Goal: Task Accomplishment & Management: Complete application form

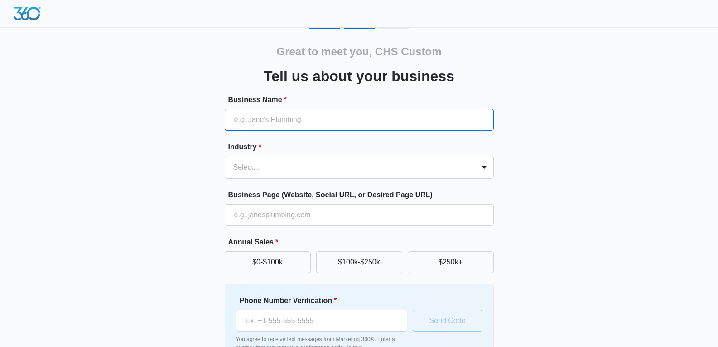
click at [343, 110] on input "Business Name *" at bounding box center [359, 120] width 269 height 22
paste input "CHS Custom Decks & Design"
type input "CHS Custom Decks & Design"
click at [246, 168] on div at bounding box center [348, 167] width 230 height 13
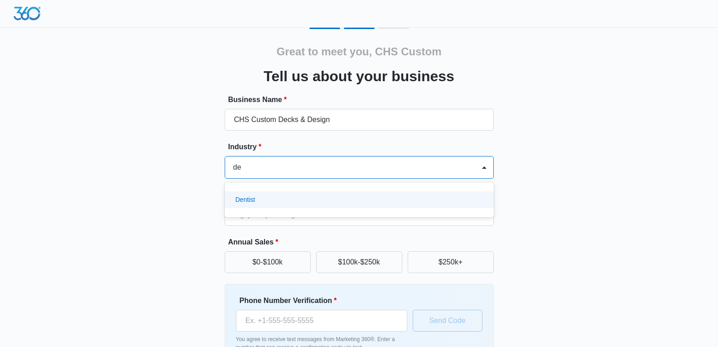
type input "d"
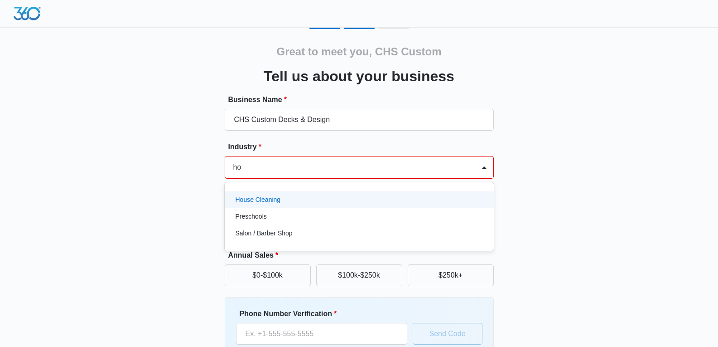
type input "h"
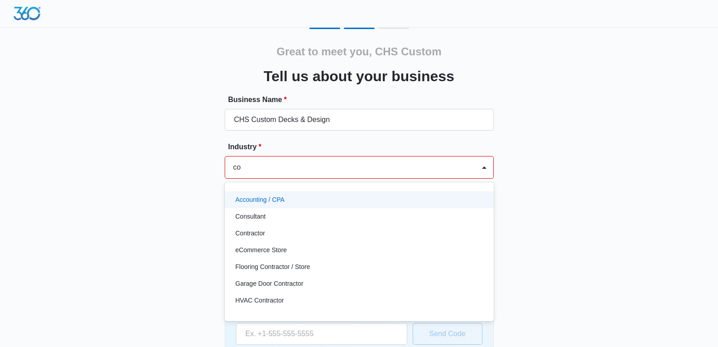
type input "con"
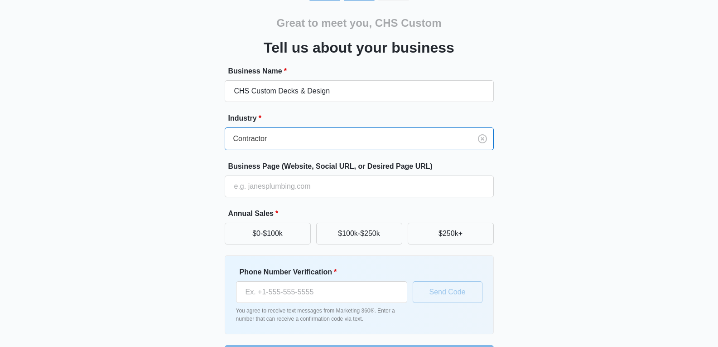
scroll to position [59, 0]
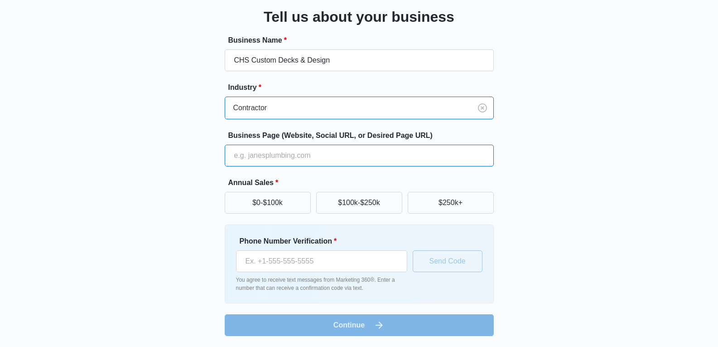
click at [291, 155] on input "Business Page (Website, Social URL, or Desired Page URL)" at bounding box center [359, 156] width 269 height 22
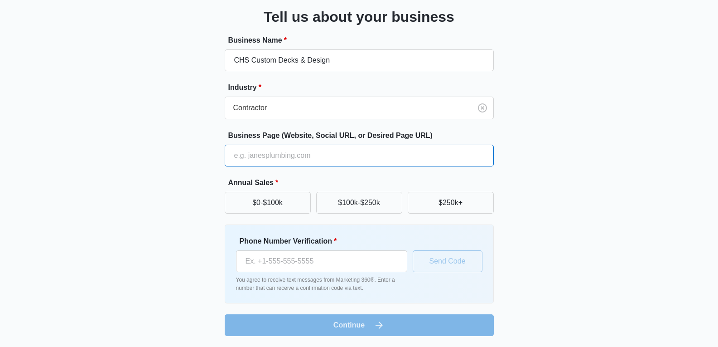
paste input "[URL][DOMAIN_NAME]"
type input "[URL][DOMAIN_NAME]"
click at [193, 149] on div "Great to meet you, CHS Custom Tell us about your business Business Name * CHS C…" at bounding box center [359, 152] width 544 height 368
click at [289, 202] on button "$0-$100k" at bounding box center [268, 203] width 86 height 22
click at [291, 225] on div "Phone Number Verification * You agree to receive text messages from Marketing 3…" at bounding box center [359, 263] width 269 height 79
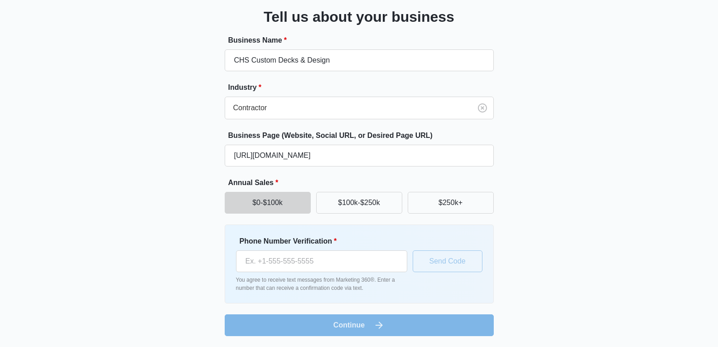
click at [294, 240] on label "Phone Number Verification *" at bounding box center [325, 241] width 171 height 11
click at [294, 250] on input "Phone Number Verification *" at bounding box center [321, 261] width 171 height 22
click at [294, 240] on label "Phone Number Verification *" at bounding box center [325, 241] width 171 height 11
click at [294, 250] on input "Phone Number Verification *" at bounding box center [321, 261] width 171 height 22
click at [294, 240] on label "Phone Number Verification *" at bounding box center [325, 241] width 171 height 11
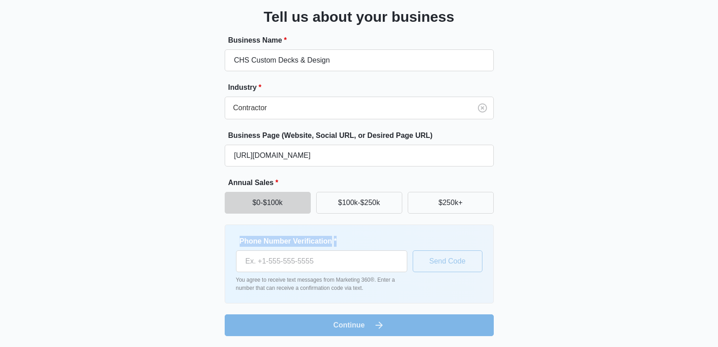
click at [294, 250] on input "Phone Number Verification *" at bounding box center [321, 261] width 171 height 22
copy label "Phone Number Verification *"
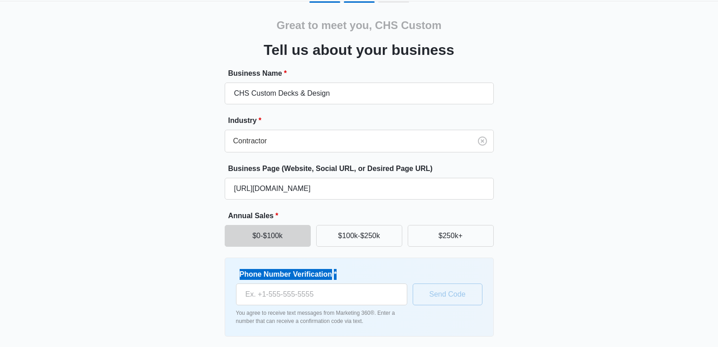
scroll to position [0, 0]
